Goal: Task Accomplishment & Management: Use online tool/utility

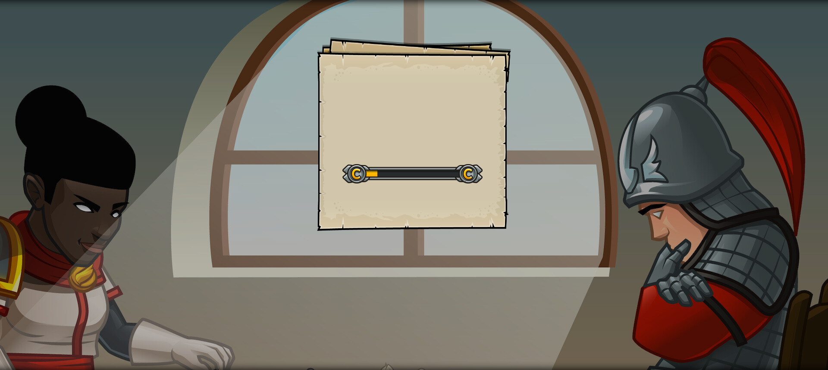
click at [306, 150] on div "Goals Start Level Error loading from server. Try refreshing the page. You'll ne…" at bounding box center [414, 185] width 828 height 370
click at [269, 158] on div "Goals Start Level Error loading from server. Try refreshing the page. You'll ne…" at bounding box center [414, 185] width 828 height 370
click at [247, 142] on div "Goals Start Level Error loading from server. Try refreshing the page. You'll ne…" at bounding box center [414, 185] width 828 height 370
click at [243, 147] on div "Goals Start Level Error loading from server. Try refreshing the page. You'll ne…" at bounding box center [414, 185] width 828 height 370
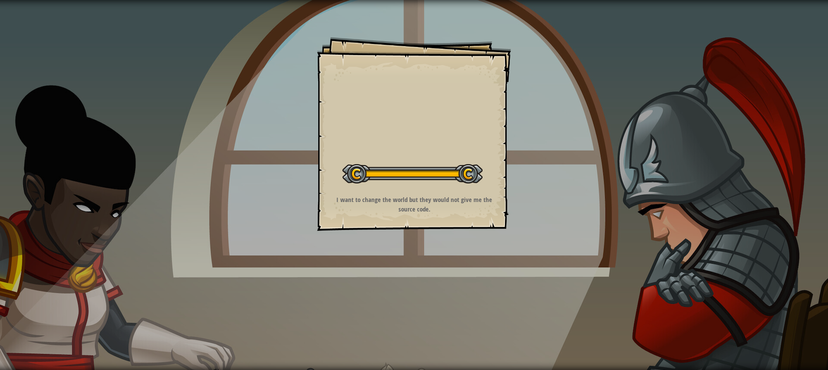
drag, startPoint x: 332, startPoint y: 86, endPoint x: 362, endPoint y: 300, distance: 216.3
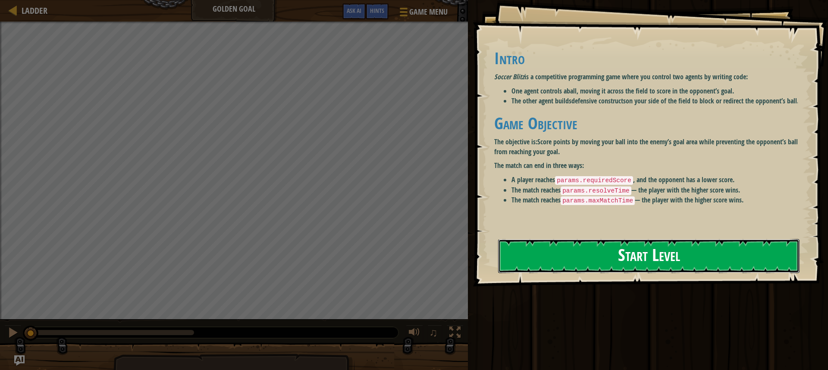
click at [570, 244] on button "Start Level" at bounding box center [648, 256] width 301 height 34
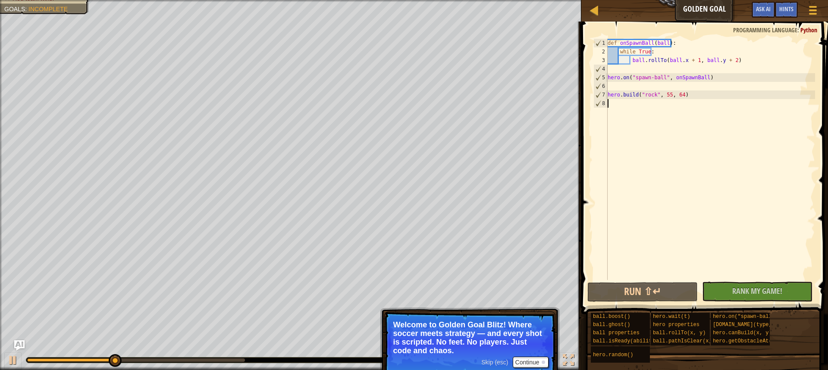
drag, startPoint x: 735, startPoint y: 132, endPoint x: 699, endPoint y: 115, distance: 40.5
click at [699, 115] on div "def onSpawnBall ( ball ) : while True : ball . rollTo ( ball . x + 1 , ball . y…" at bounding box center [710, 168] width 209 height 259
click at [666, 295] on button "Run ⇧↵" at bounding box center [642, 292] width 110 height 20
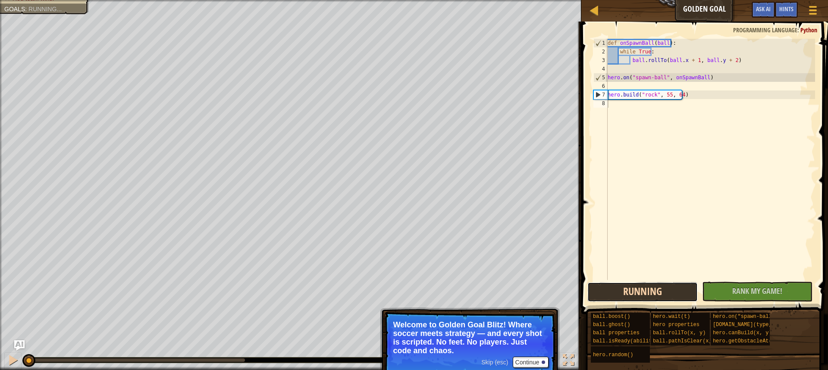
click at [666, 295] on button "Running" at bounding box center [642, 292] width 110 height 20
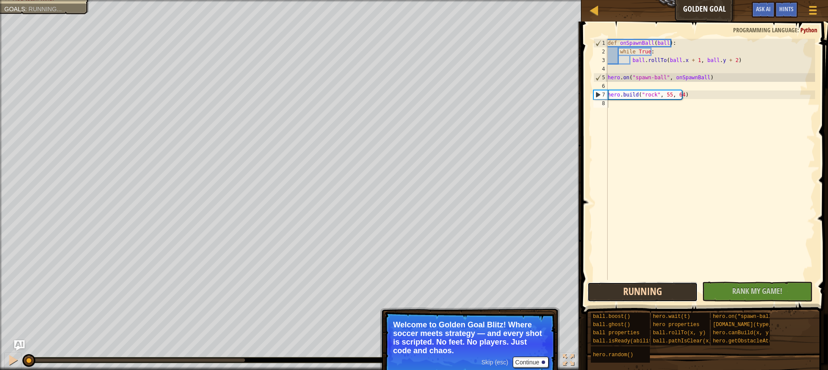
click at [666, 295] on button "Running" at bounding box center [642, 292] width 110 height 20
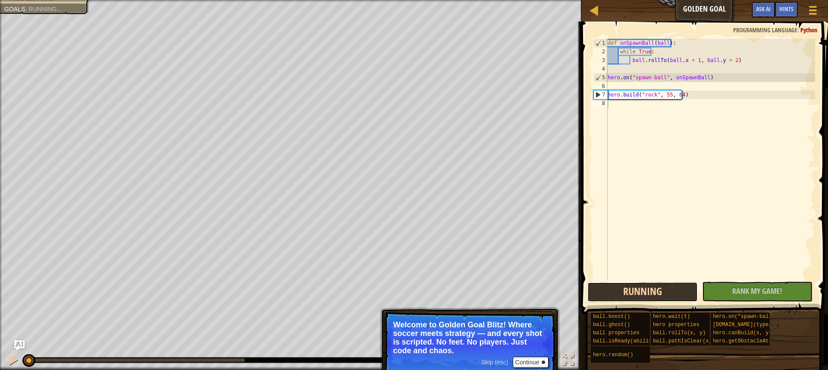
click at [666, 295] on button "Running" at bounding box center [642, 292] width 110 height 20
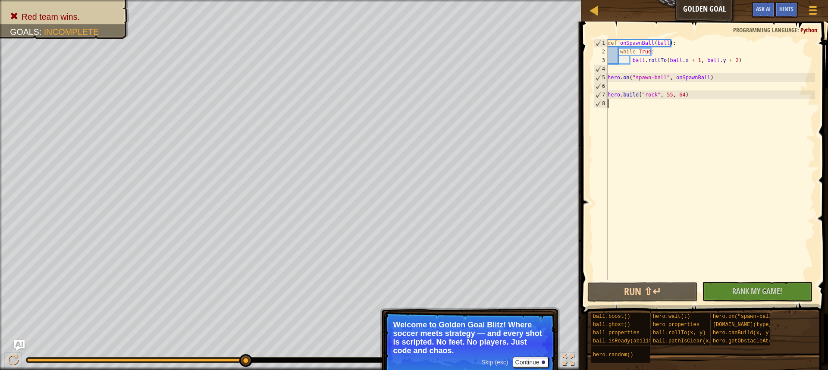
click at [257, 344] on div "Red team wins. Goals : Incomplete 0 [PERSON_NAME] b 0 5 Simple CPU 5 ♫ Okar Ski…" at bounding box center [414, 185] width 828 height 370
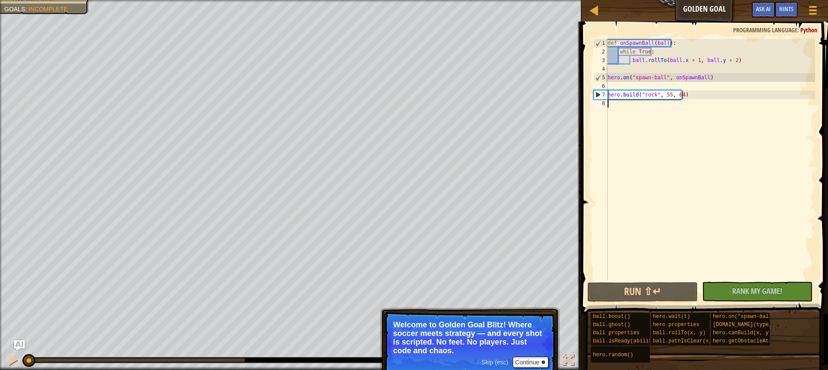
drag, startPoint x: 242, startPoint y: 363, endPoint x: 0, endPoint y: 320, distance: 246.1
click at [0, 324] on div "Red team wins. Goals : Incomplete 0 [PERSON_NAME] b 5 0 Simple CPU 5 ♫ Okar Ski…" at bounding box center [414, 185] width 828 height 370
click at [622, 285] on button "Run ⇧↵" at bounding box center [642, 292] width 110 height 20
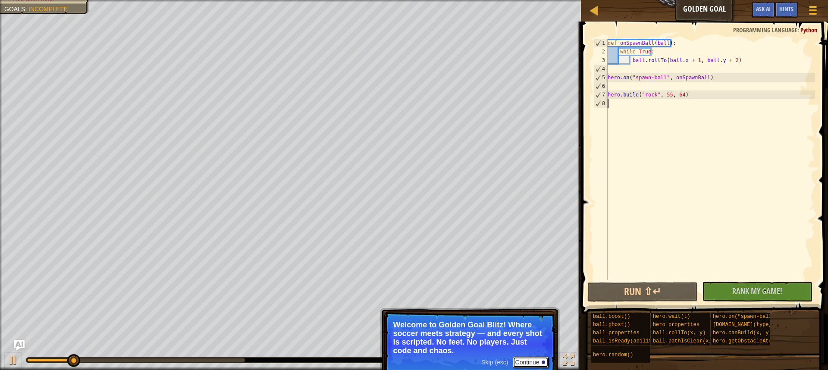
click at [528, 365] on button "Continue" at bounding box center [531, 362] width 36 height 11
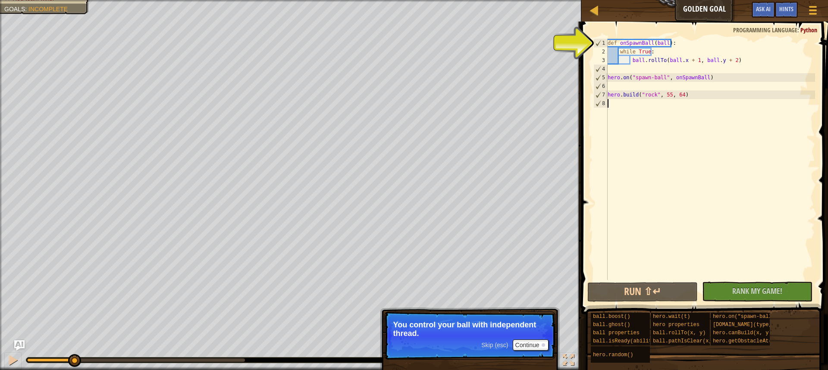
click at [625, 0] on html "Ladder Golden Goal Game Menu Done Hints Ask AI 1 הההההההההההההההההההההההההההההה…" at bounding box center [414, 0] width 828 height 0
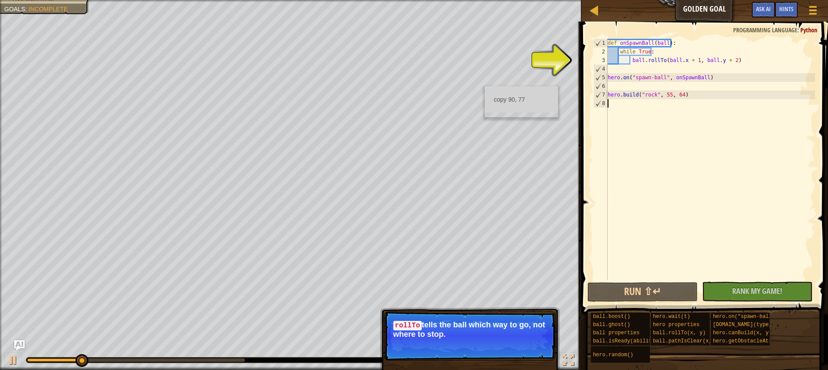
click at [147, 345] on div "Red team wins. Goals : Incomplete 0 [PERSON_NAME] b 5 0 Simple CPU 5 ♫ Okar Ski…" at bounding box center [414, 185] width 828 height 370
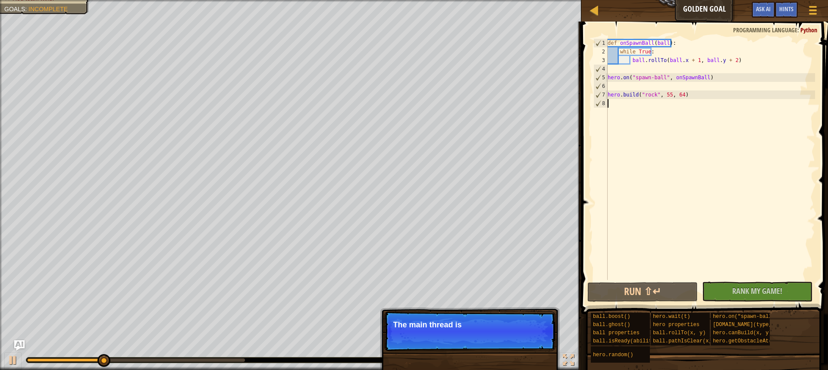
click at [559, 0] on html "Ladder Golden Goal Game Menu Done Hints Ask AI 1 הההההההההההההההההההההההההההההה…" at bounding box center [414, 0] width 828 height 0
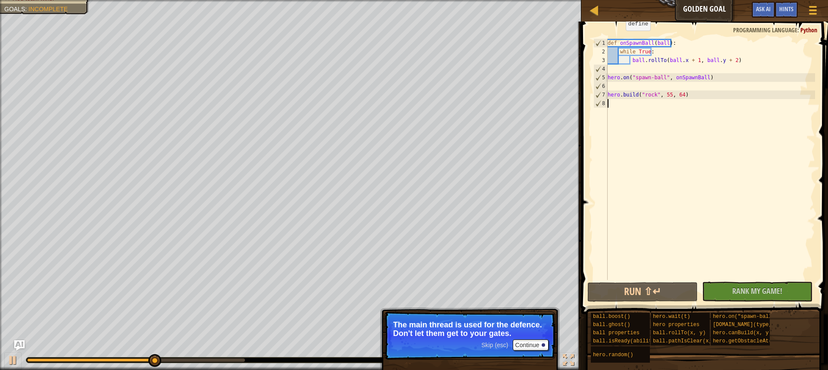
click at [628, 32] on div "Ladder Golden Goal Game Menu Done Hints Ask AI 1 הההההההההההההההההההההההההההההה…" at bounding box center [414, 185] width 828 height 370
drag, startPoint x: 784, startPoint y: 216, endPoint x: 745, endPoint y: 271, distance: 67.8
drag, startPoint x: 745, startPoint y: 279, endPoint x: 766, endPoint y: 287, distance: 22.8
click at [527, 349] on button "Continue" at bounding box center [531, 345] width 36 height 11
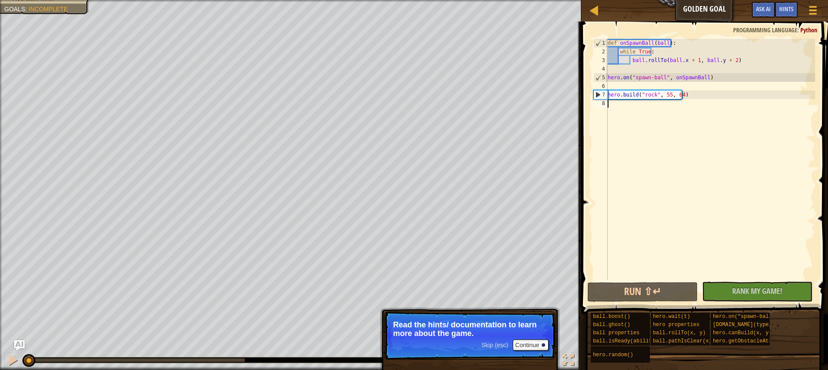
drag, startPoint x: 241, startPoint y: 364, endPoint x: 0, endPoint y: 391, distance: 242.9
click at [0, 0] on html "Ladder Golden Goal Game Menu Done Hints Ask AI 1 הההההההההההההההההההההההההההההה…" at bounding box center [414, 0] width 828 height 0
click at [528, 345] on button "Continue" at bounding box center [531, 345] width 36 height 11
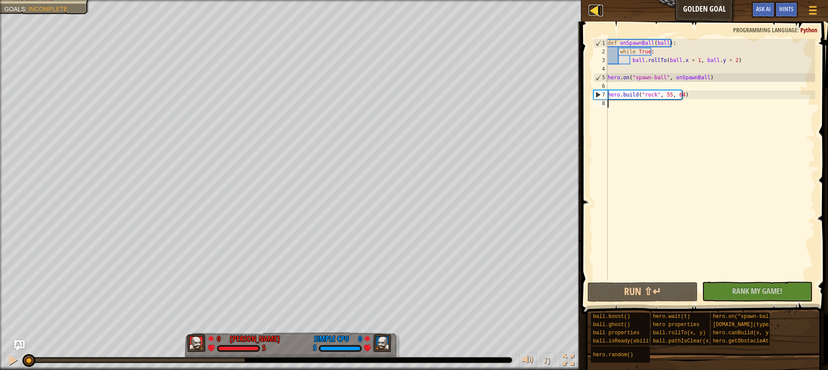
click at [598, 9] on div at bounding box center [593, 10] width 11 height 11
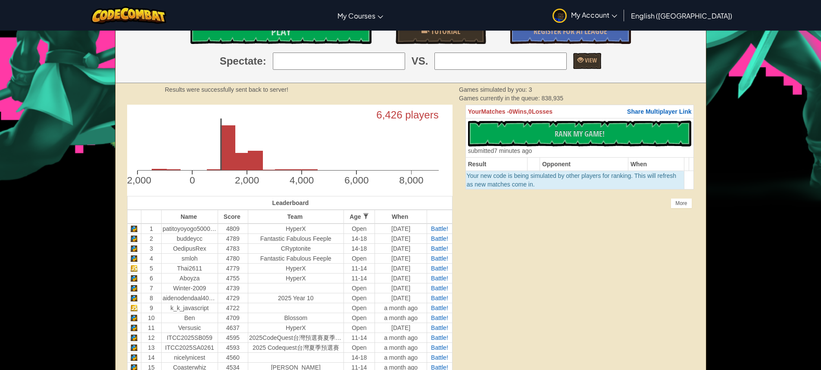
drag, startPoint x: 814, startPoint y: 312, endPoint x: 725, endPoint y: 312, distance: 89.2
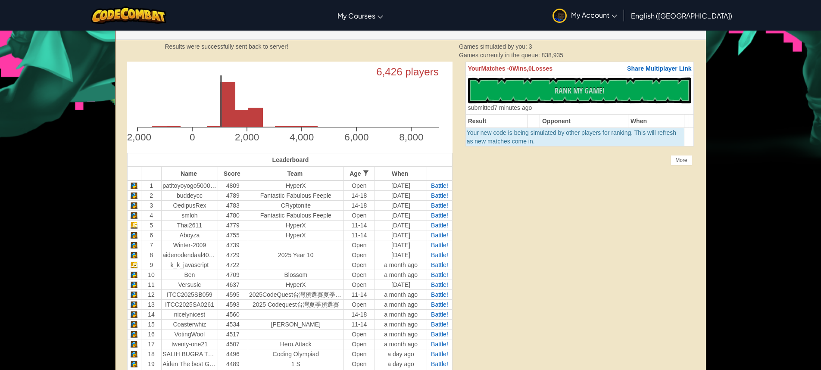
drag, startPoint x: 688, startPoint y: 282, endPoint x: 665, endPoint y: 282, distance: 22.9
